Goal: Browse casually: Explore the website without a specific task or goal

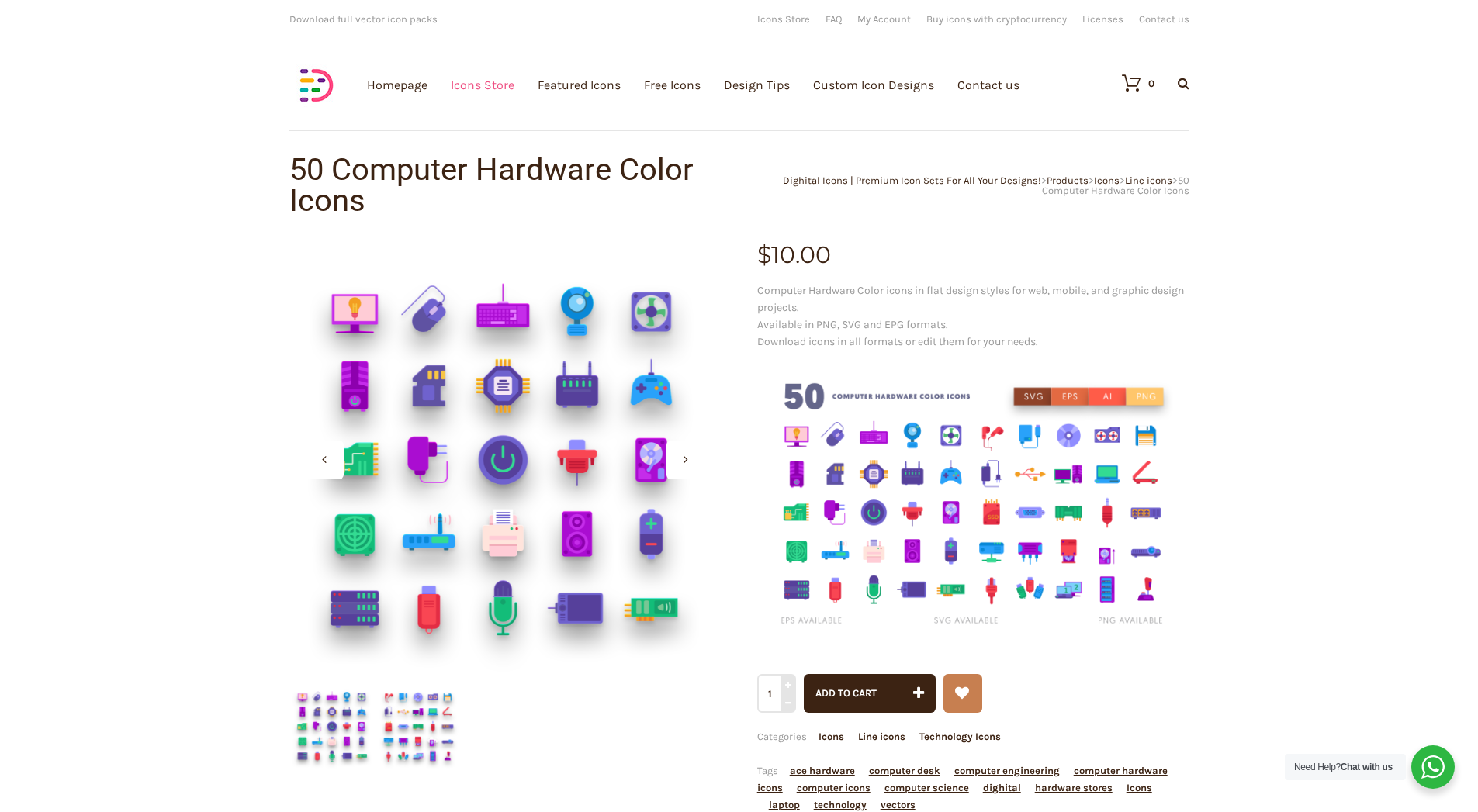
click at [503, 93] on link "Icons Store" at bounding box center [482, 85] width 64 height 169
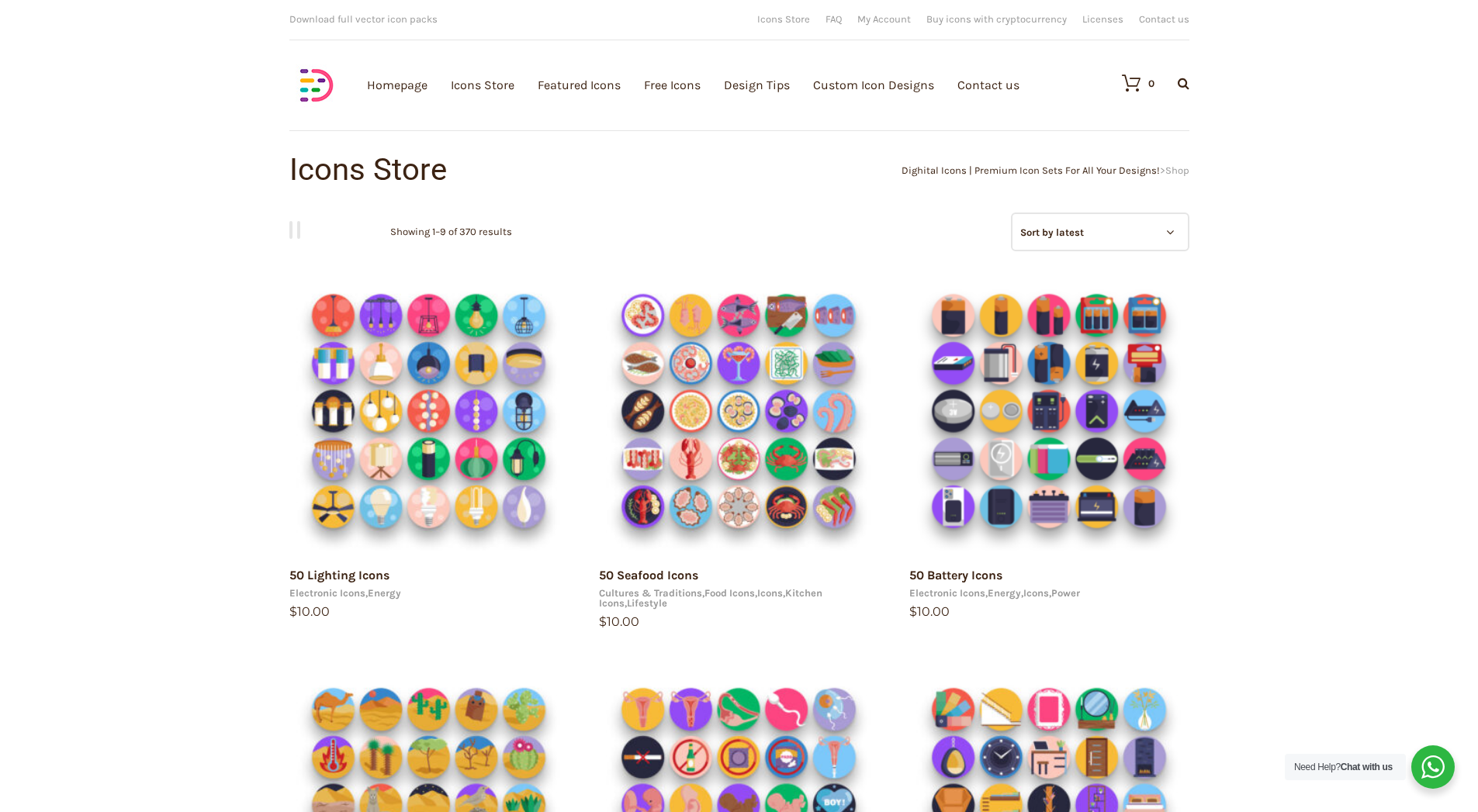
click at [1141, 234] on select "Sort by popularity Sort by average rating Sort by latest Sort by price: low to …" at bounding box center [1100, 231] width 178 height 38
click at [397, 89] on link "Homepage" at bounding box center [397, 85] width 60 height 169
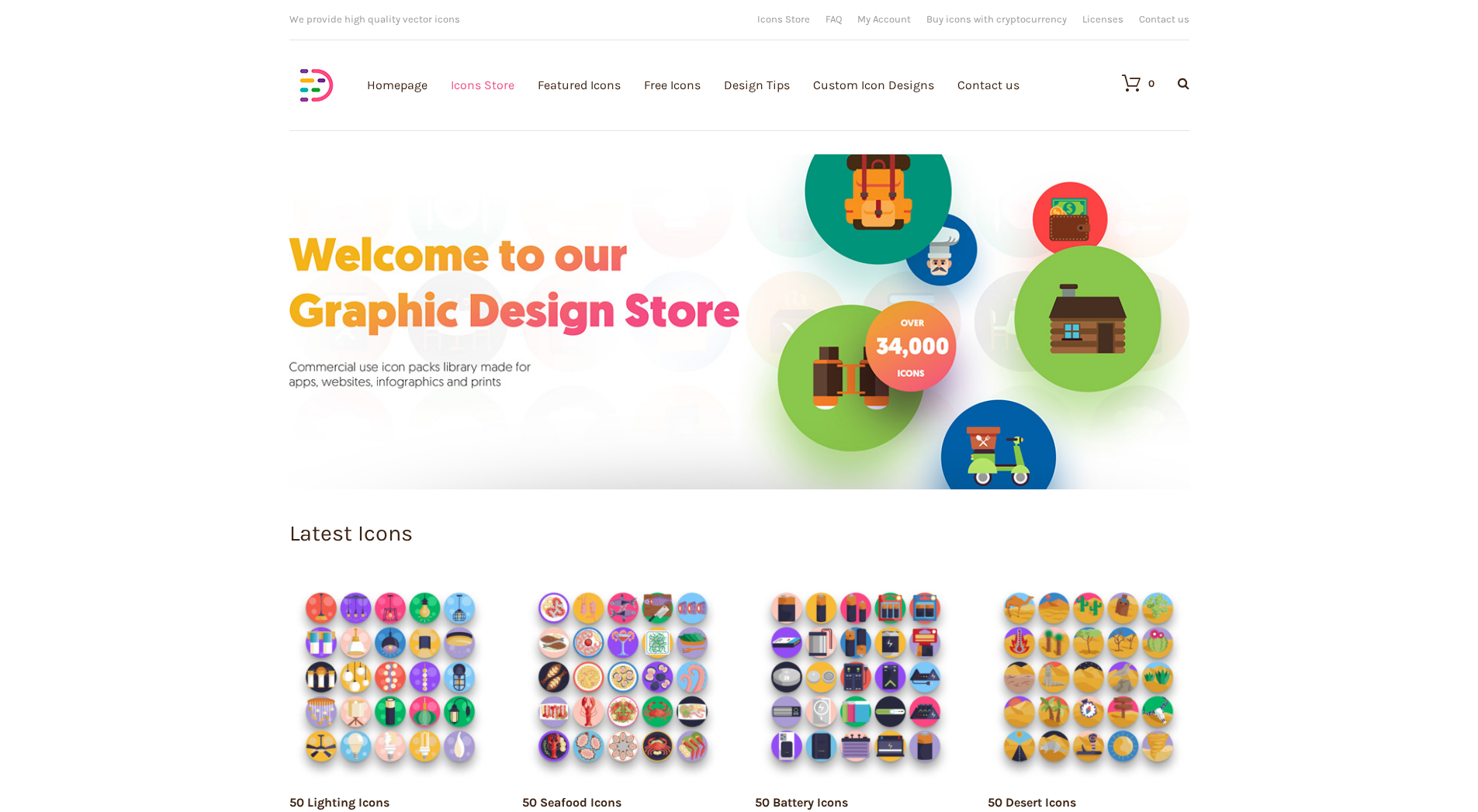
click at [482, 86] on link "Icons Store" at bounding box center [482, 85] width 64 height 169
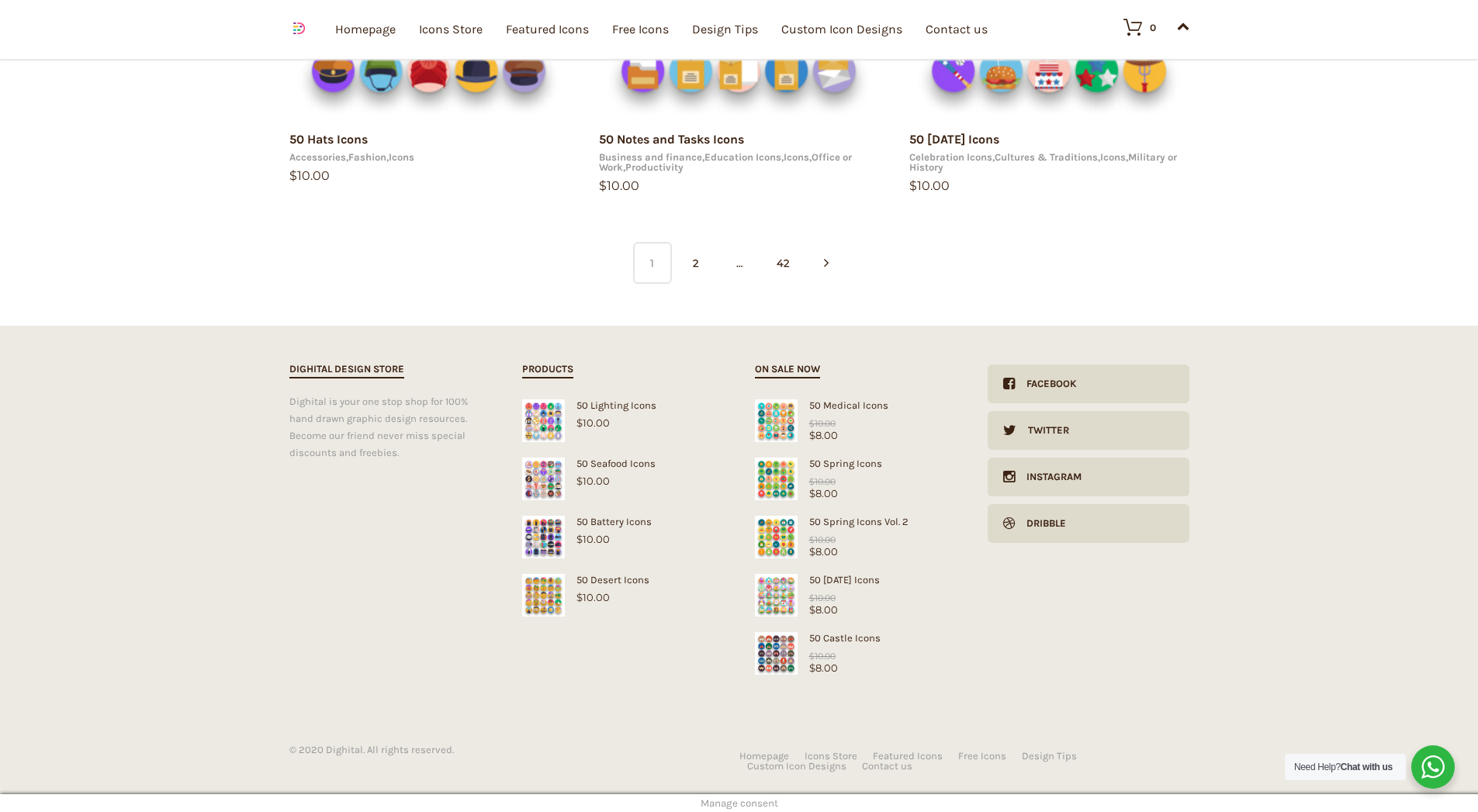
scroll to position [851, 0]
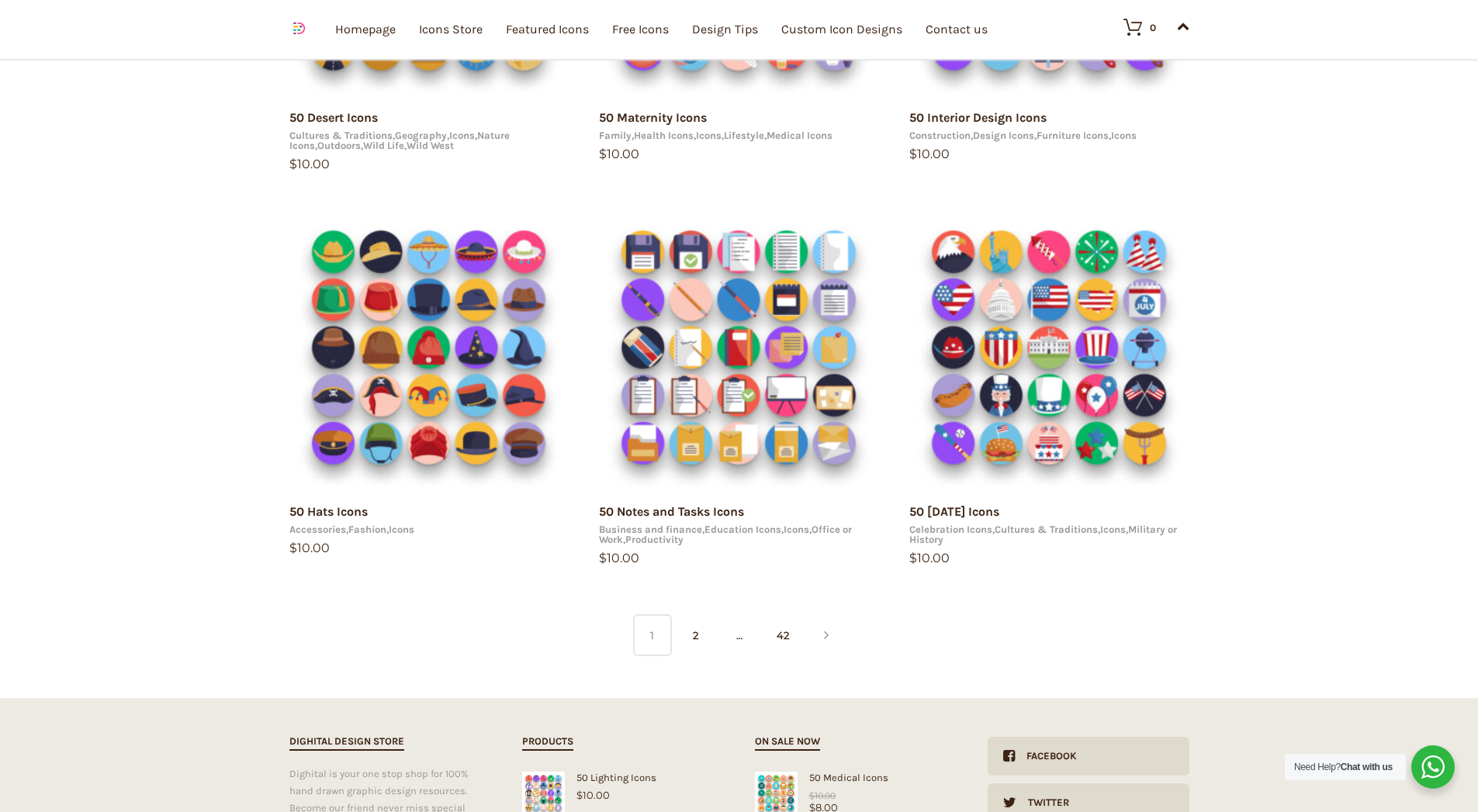
click at [828, 638] on icon at bounding box center [827, 635] width 5 height 38
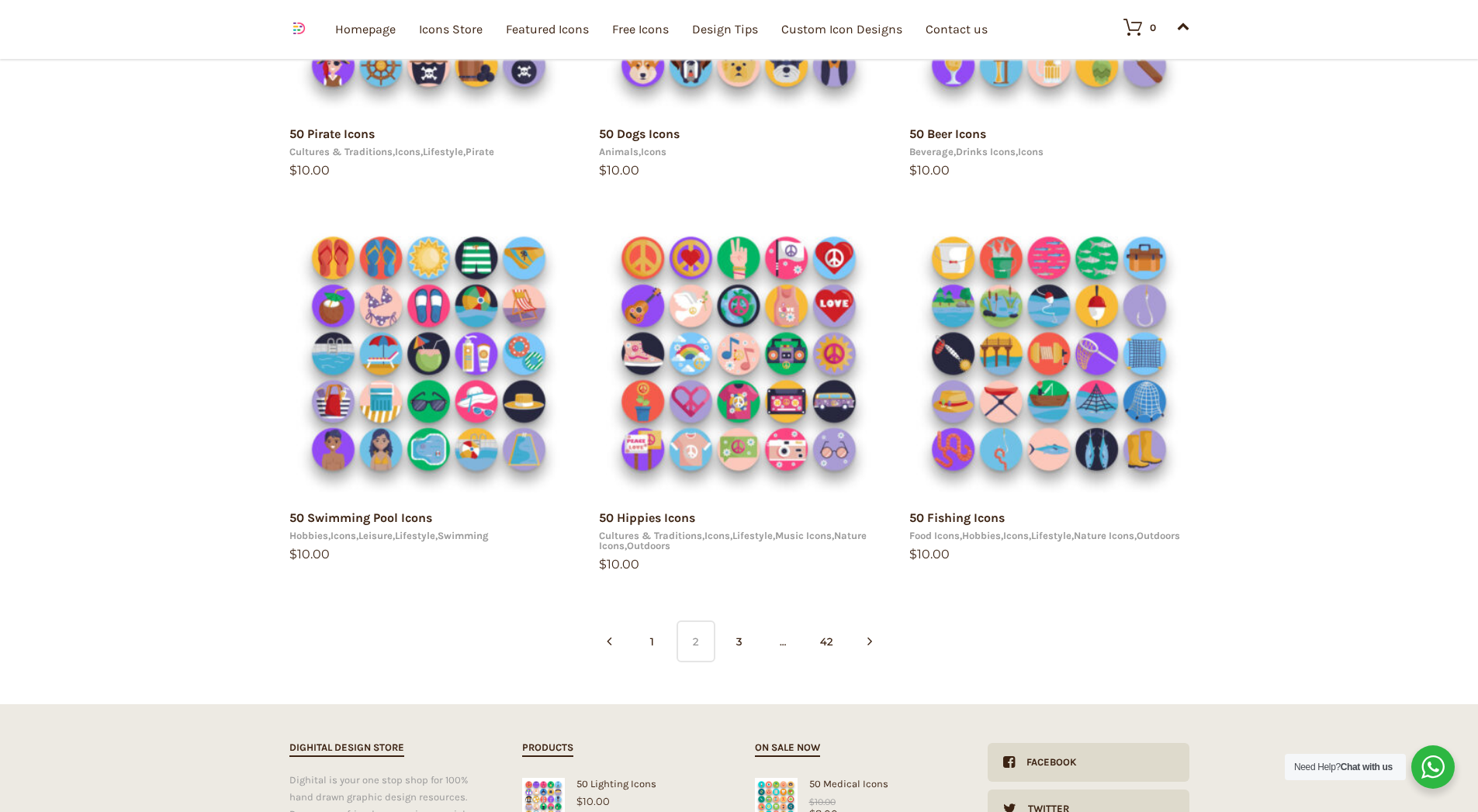
scroll to position [930, 0]
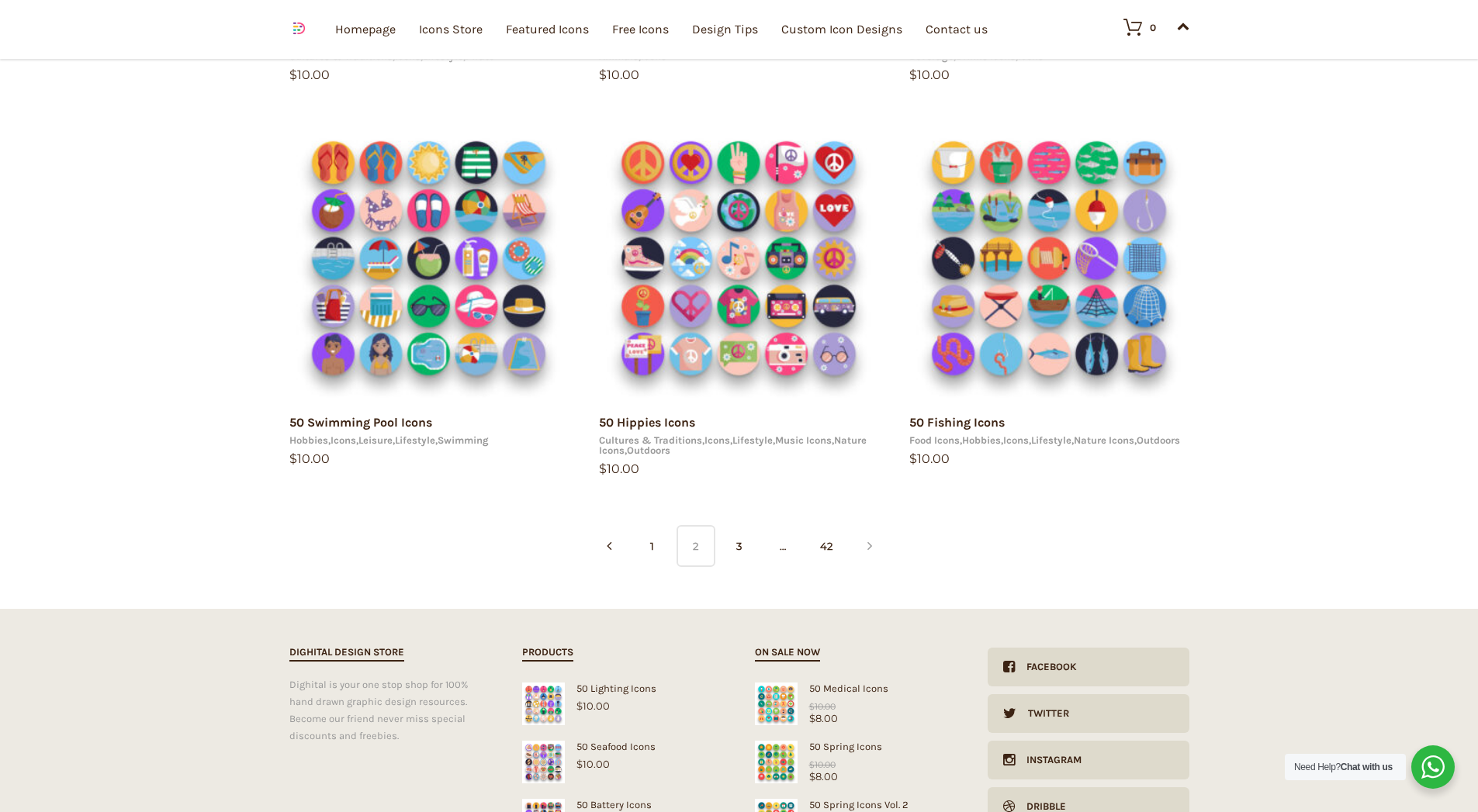
click at [872, 544] on link at bounding box center [869, 546] width 38 height 42
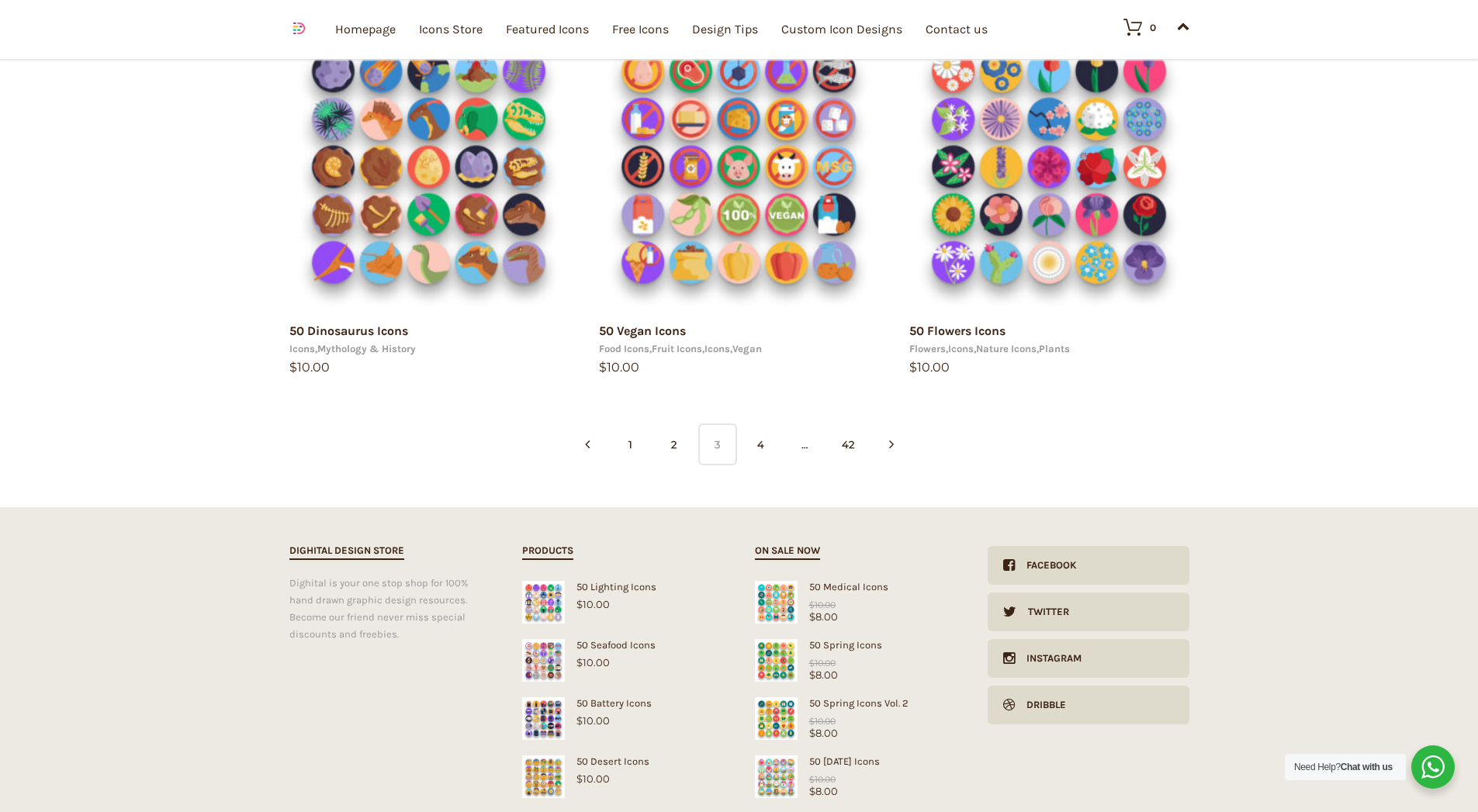
scroll to position [1116, 0]
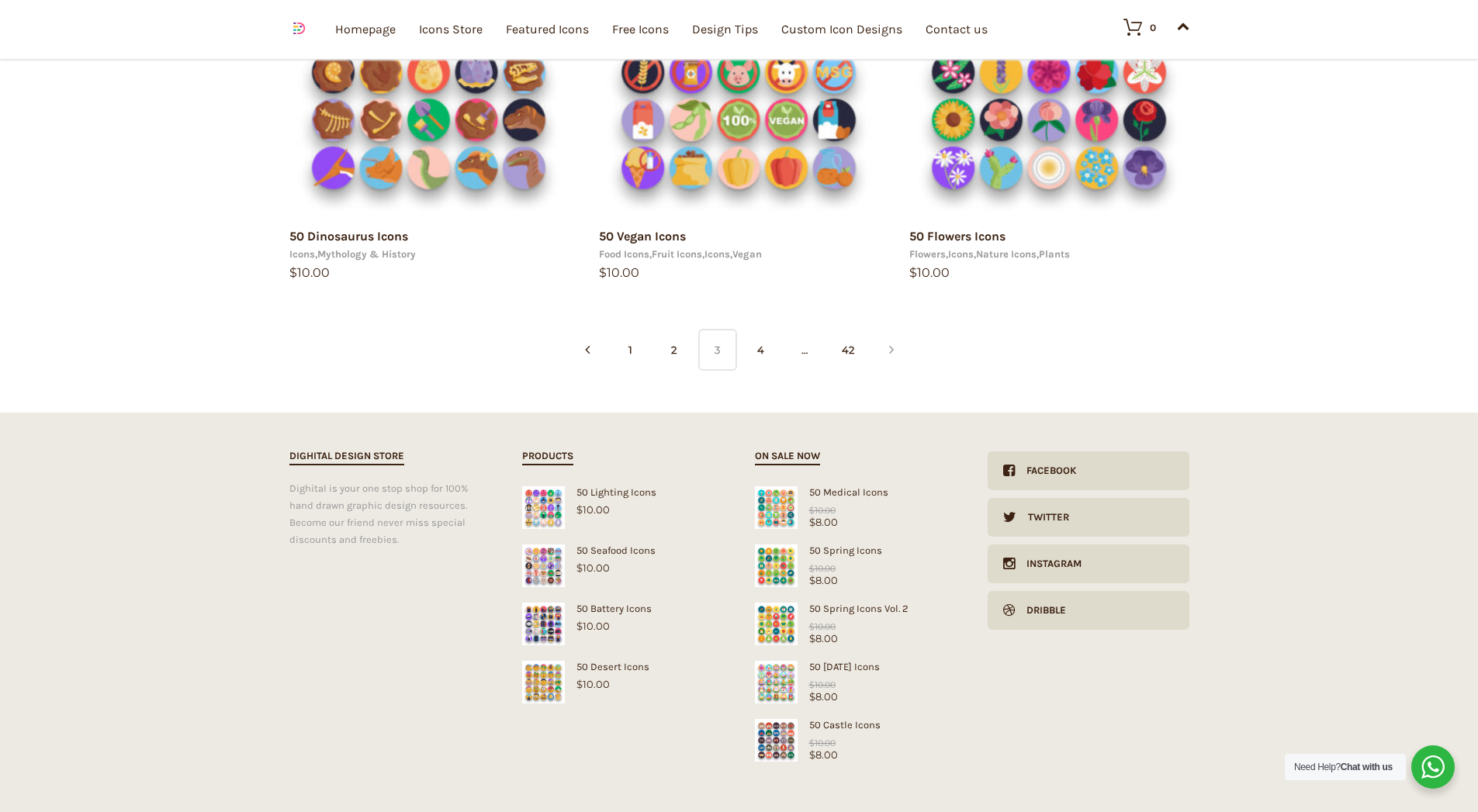
click at [895, 365] on link at bounding box center [891, 350] width 38 height 42
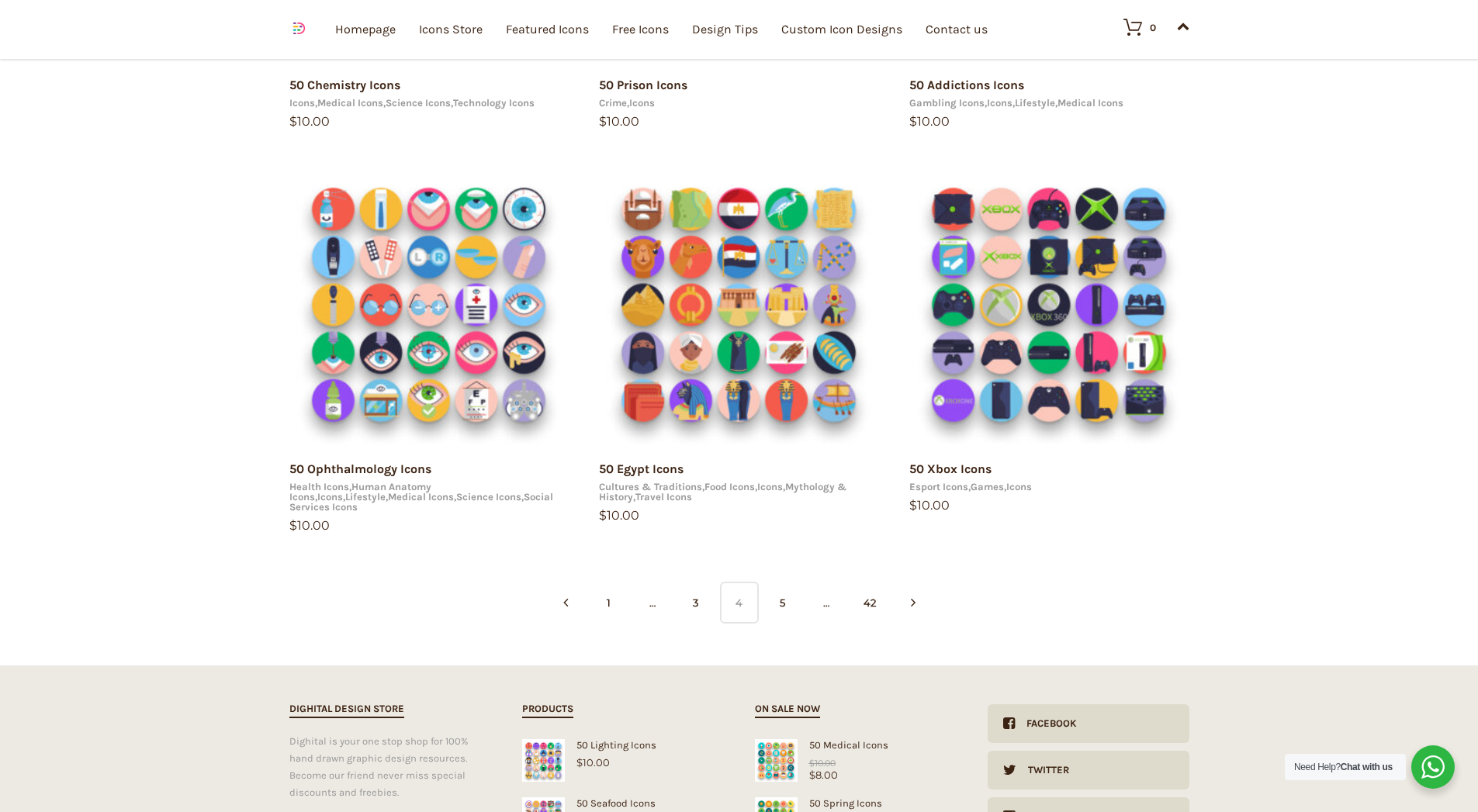
scroll to position [930, 0]
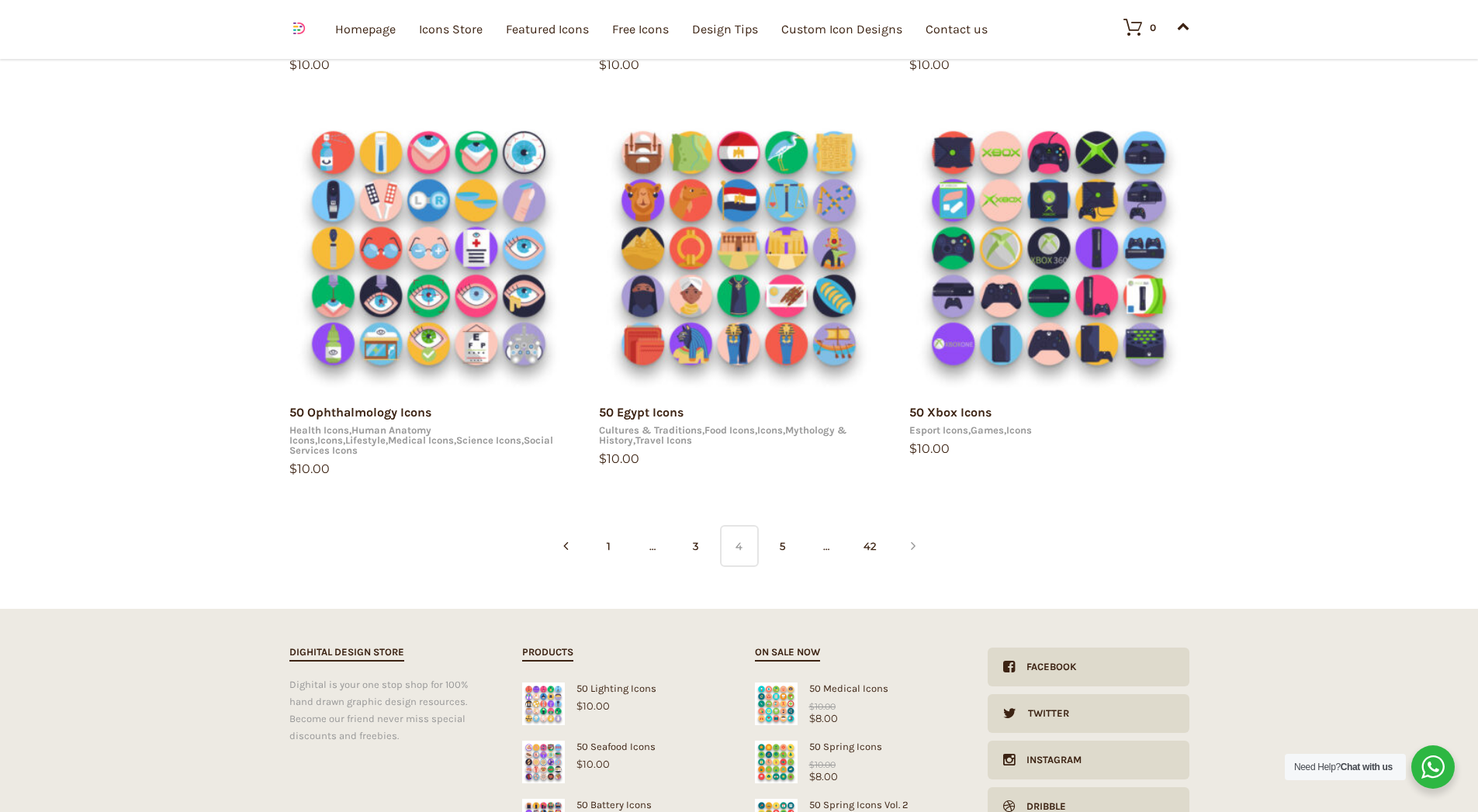
click at [918, 541] on link at bounding box center [913, 546] width 38 height 42
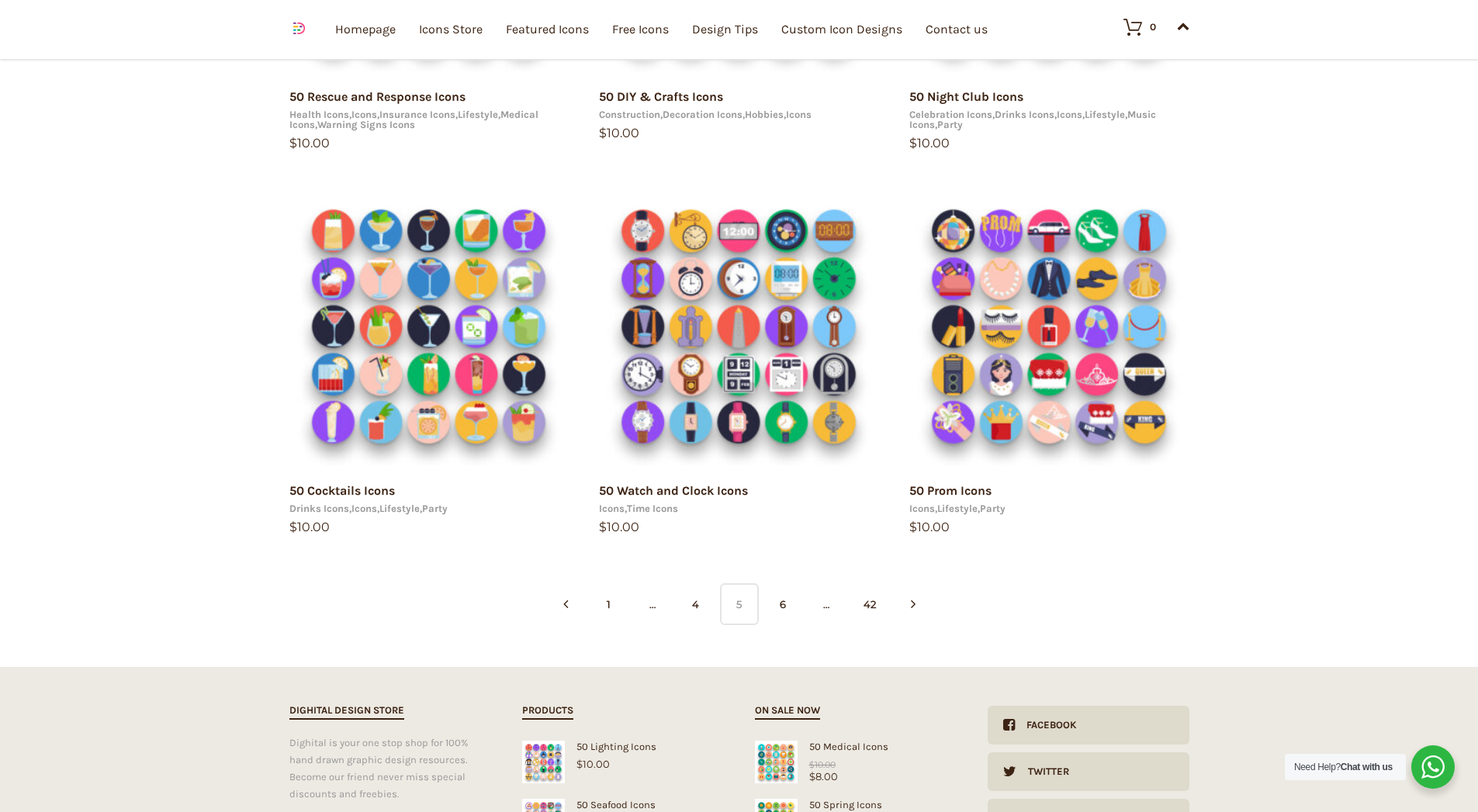
scroll to position [930, 0]
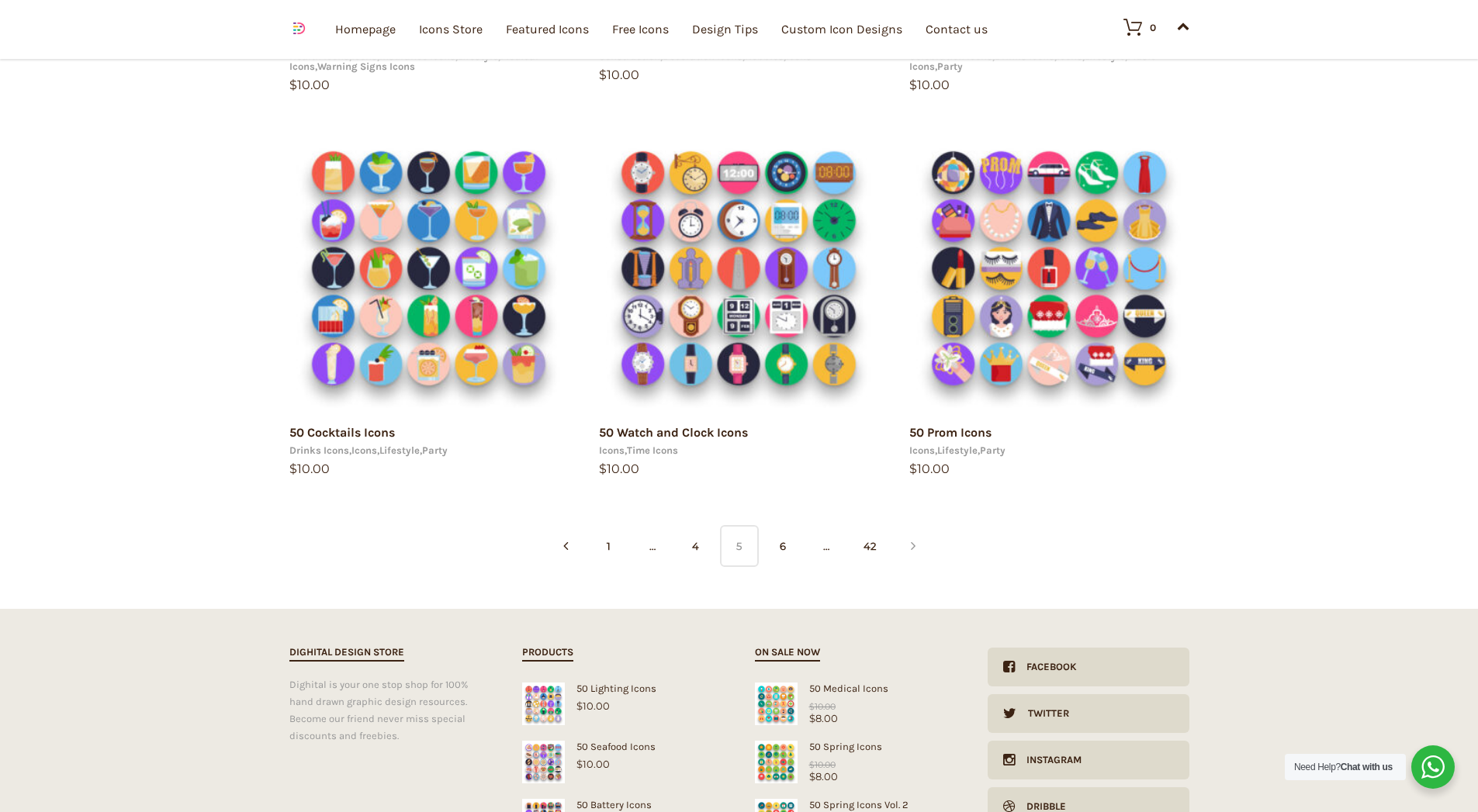
click at [913, 549] on icon at bounding box center [913, 545] width 5 height 38
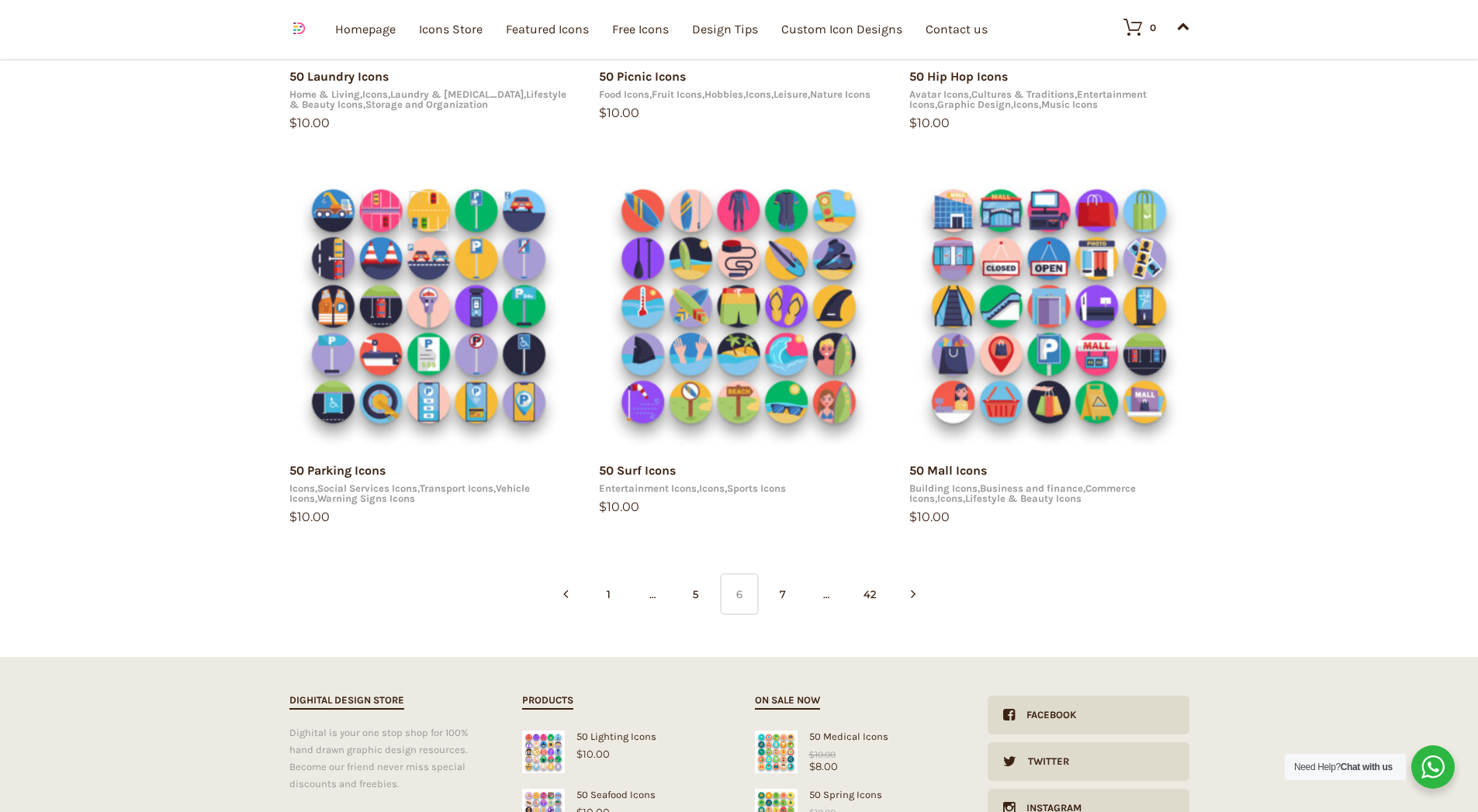
scroll to position [930, 0]
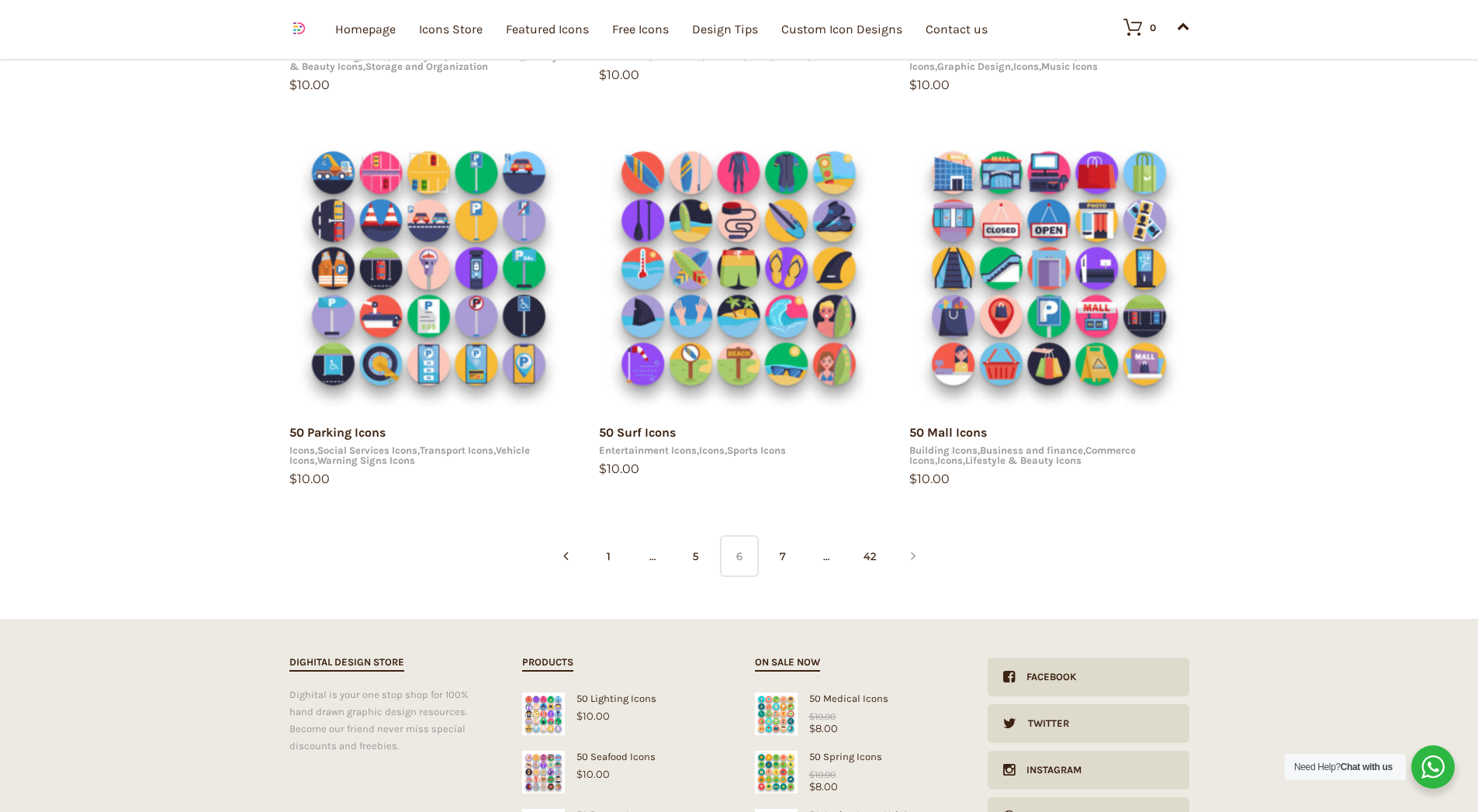
click at [921, 558] on link at bounding box center [913, 556] width 38 height 42
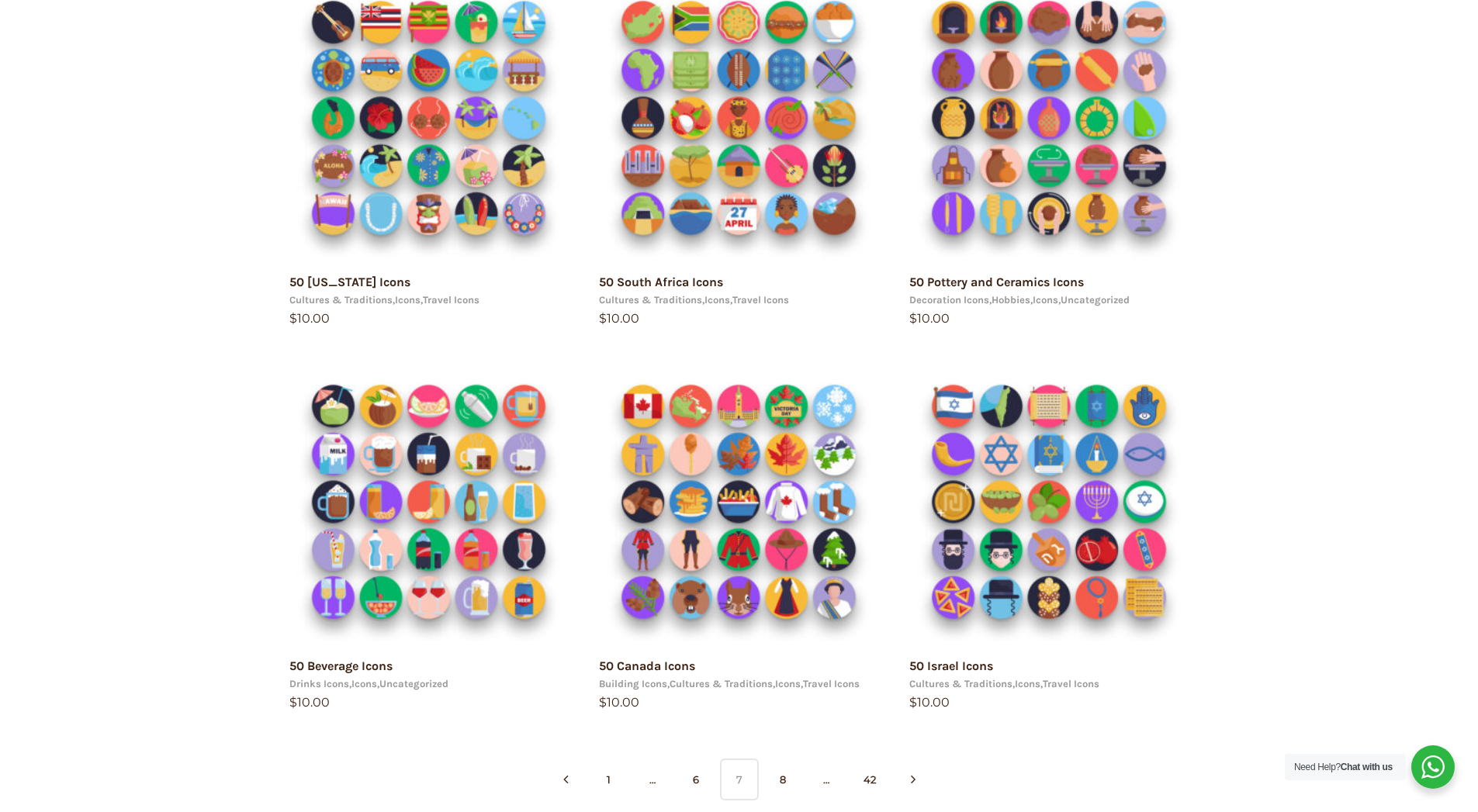
scroll to position [930, 0]
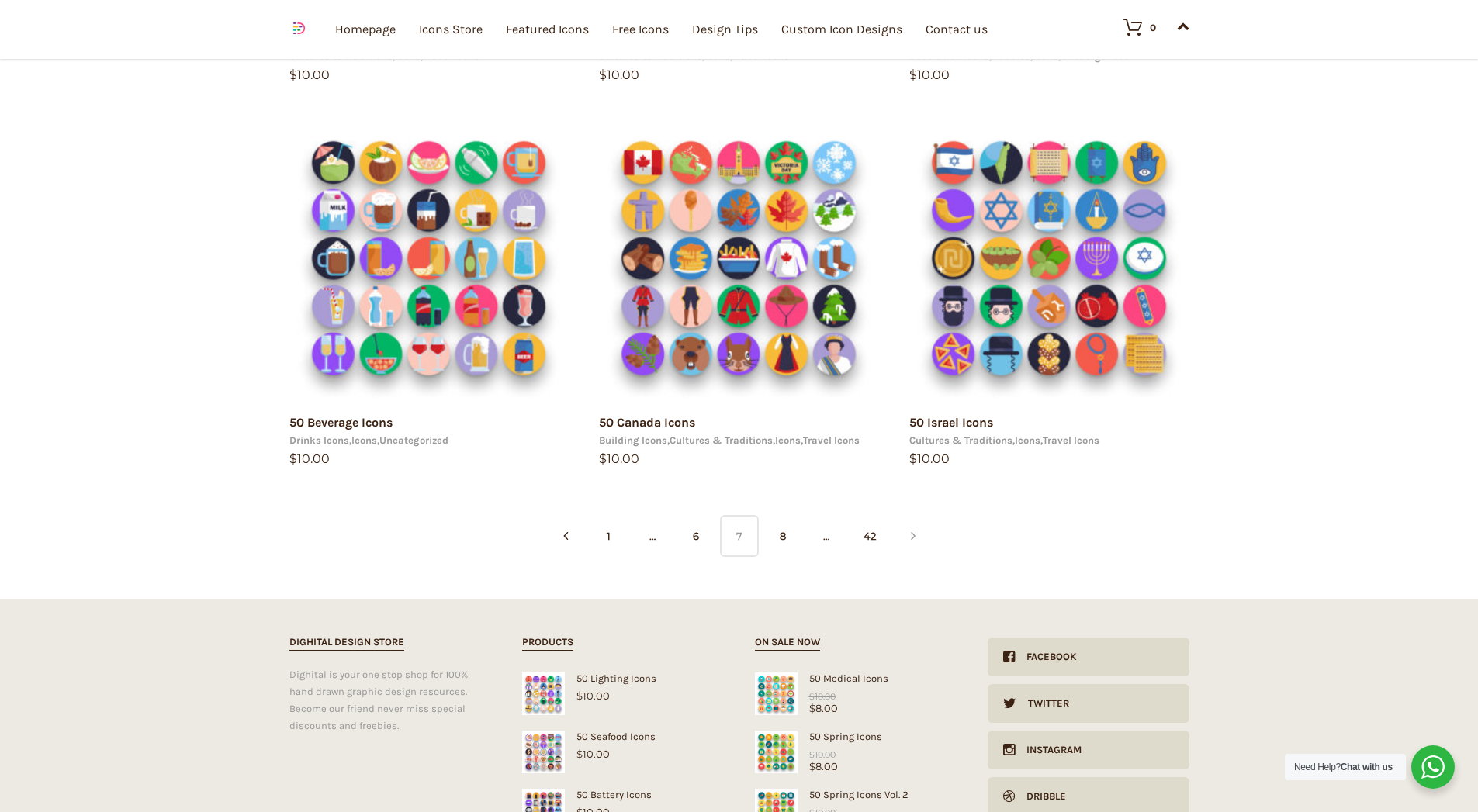
click at [912, 532] on icon at bounding box center [913, 535] width 5 height 38
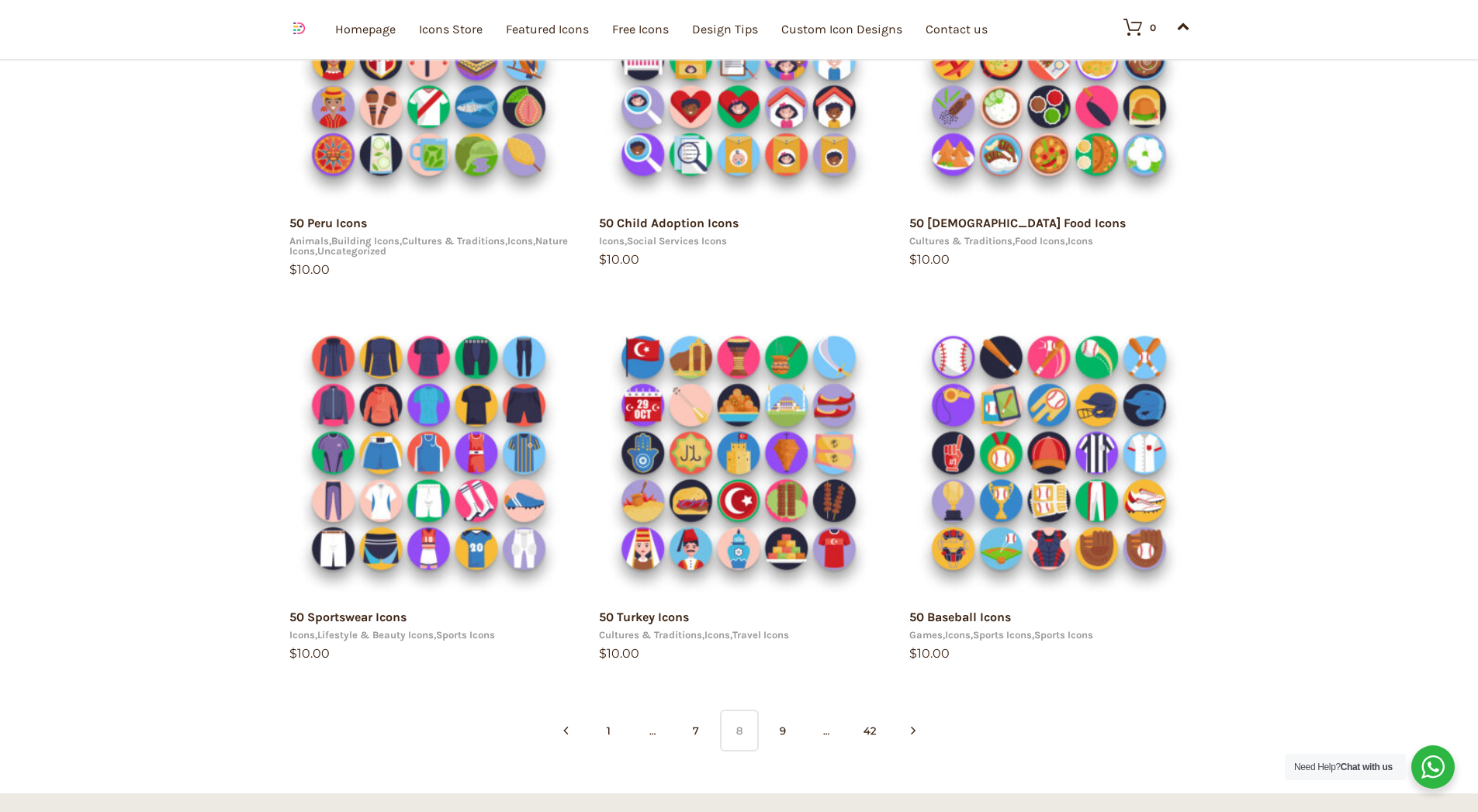
scroll to position [838, 0]
